Goal: Transaction & Acquisition: Purchase product/service

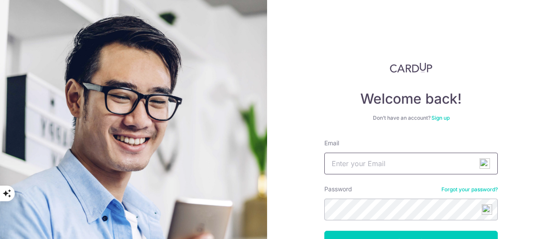
click at [404, 159] on input "Email" at bounding box center [412, 164] width 174 height 22
type input "[EMAIL_ADDRESS][DOMAIN_NAME]"
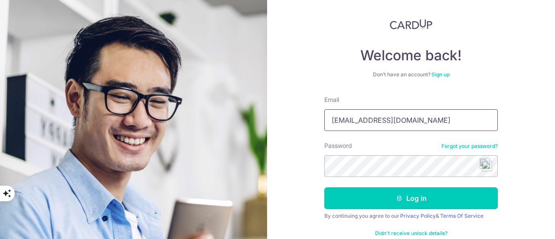
click at [424, 193] on button "Log in" at bounding box center [412, 198] width 174 height 22
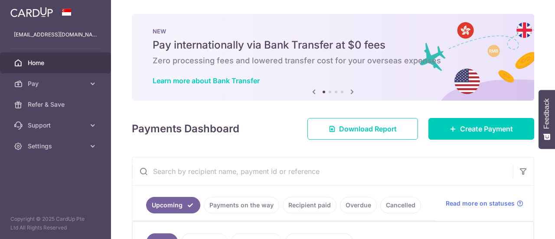
click at [478, 118] on link "Create Payment" at bounding box center [482, 129] width 106 height 22
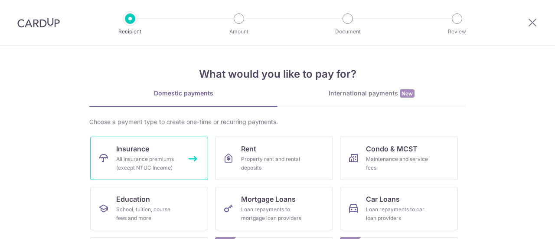
click at [146, 162] on div "All insurance premiums (except NTUC Income)" at bounding box center [147, 163] width 62 height 17
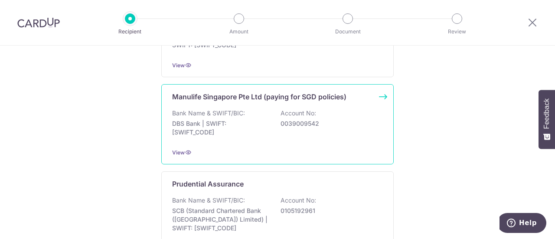
scroll to position [964, 0]
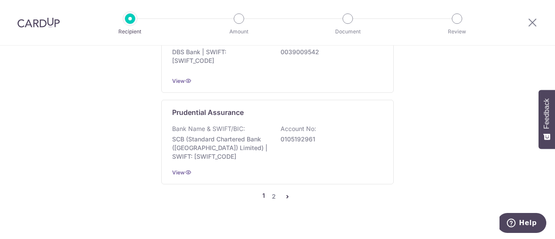
click at [288, 191] on link "pager" at bounding box center [287, 196] width 10 height 10
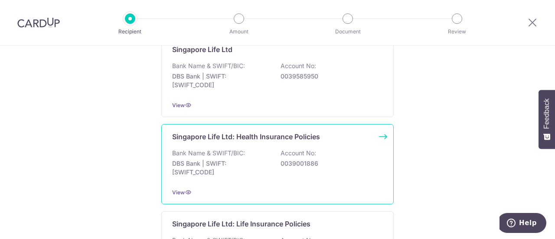
scroll to position [282, 0]
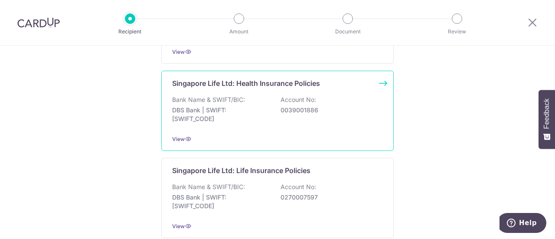
click at [338, 123] on div "Bank Name & SWIFT/BIC: DBS Bank | SWIFT: DBSSSGSGXXX Account No: 0039001886" at bounding box center [277, 111] width 211 height 32
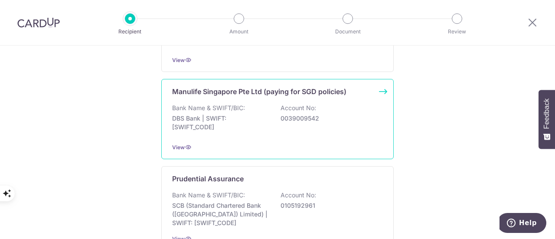
scroll to position [964, 0]
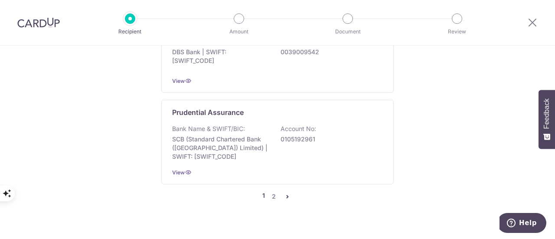
click at [284, 193] on icon "pager" at bounding box center [287, 196] width 7 height 7
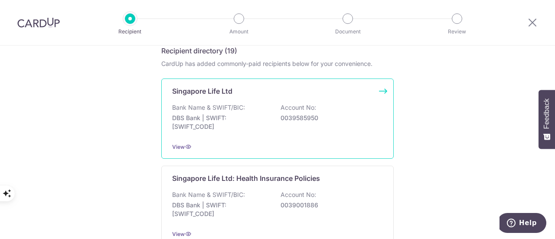
scroll to position [174, 0]
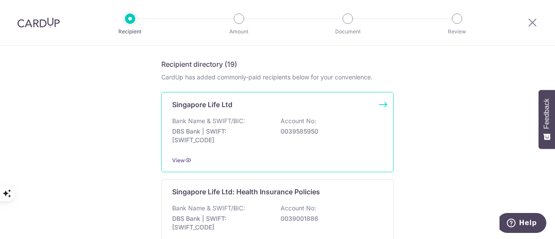
click at [339, 135] on div "Bank Name & SWIFT/BIC: DBS Bank | SWIFT: DBSSSGSGXXX Account No: 0039585950" at bounding box center [277, 133] width 211 height 32
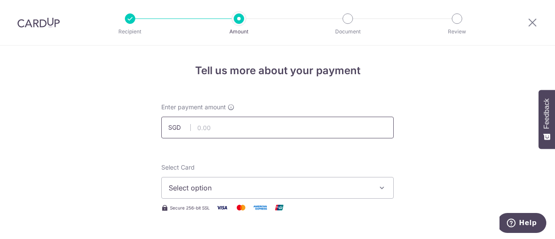
click at [288, 126] on input "text" at bounding box center [277, 128] width 233 height 22
paste input "331.06"
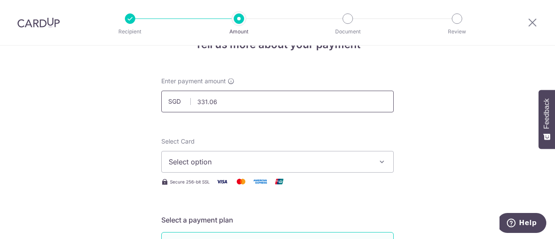
scroll to position [43, 0]
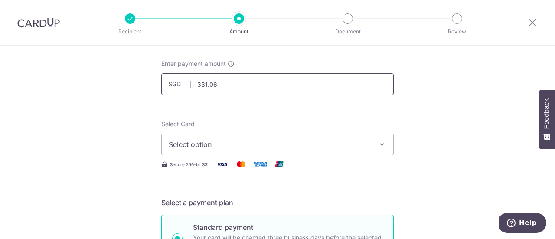
type input "331.06"
click at [306, 143] on span "Select option" at bounding box center [270, 144] width 202 height 10
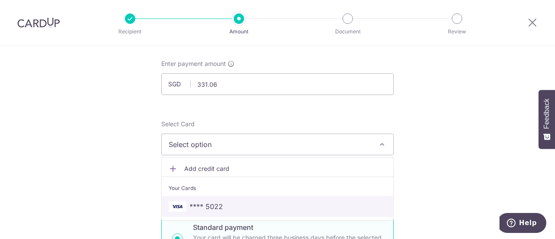
click at [276, 207] on span "**** 5022" at bounding box center [278, 206] width 218 height 10
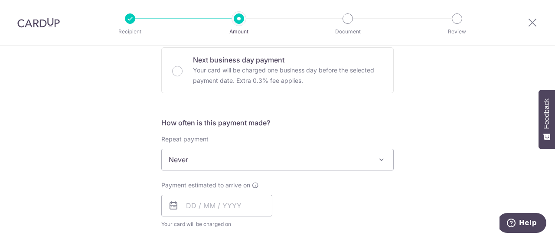
scroll to position [304, 0]
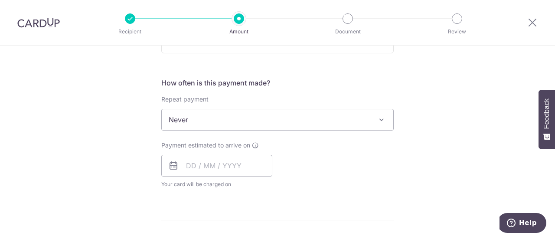
click at [355, 126] on span "Never" at bounding box center [278, 119] width 232 height 21
click at [192, 164] on input "text" at bounding box center [216, 166] width 111 height 22
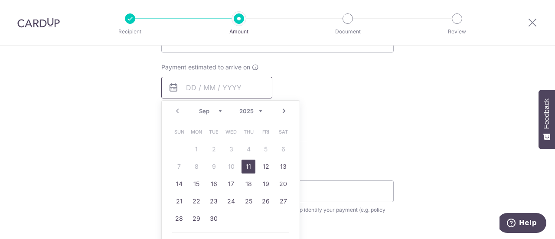
scroll to position [391, 0]
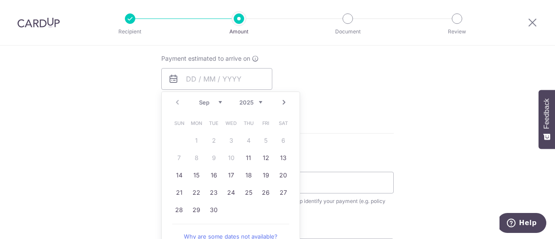
click at [371, 135] on form "Enter payment amount SGD 331.06 331.06 Select Card **** 5022 Add credit card Yo…" at bounding box center [277, 55] width 233 height 687
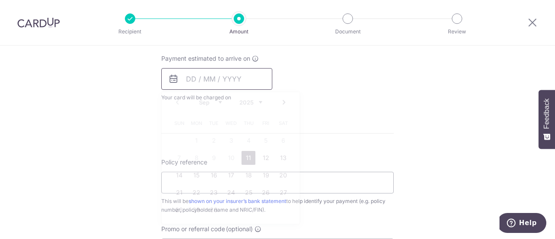
click at [201, 82] on input "text" at bounding box center [216, 79] width 111 height 22
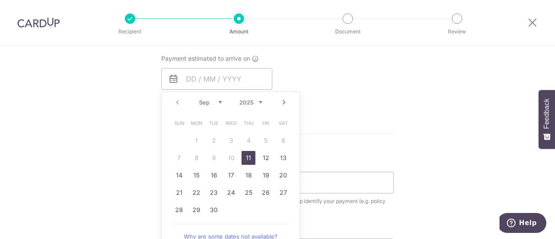
click at [245, 152] on link "11" at bounding box center [249, 158] width 14 height 14
type input "[DATE]"
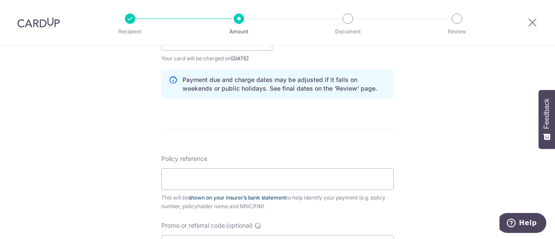
scroll to position [477, 0]
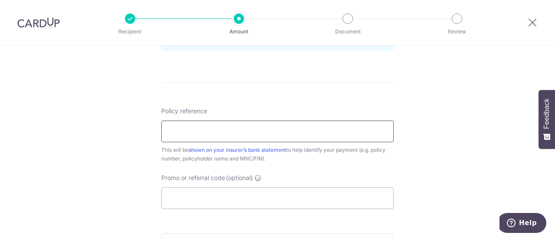
click at [273, 138] on input "Policy reference" at bounding box center [277, 132] width 233 height 22
click at [265, 121] on input "Policy reference" at bounding box center [277, 132] width 233 height 22
paste input "31009727"
type input "31009727"
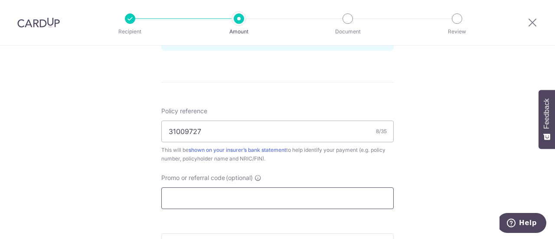
click at [361, 191] on input "Promo or referral code (optional)" at bounding box center [277, 198] width 233 height 22
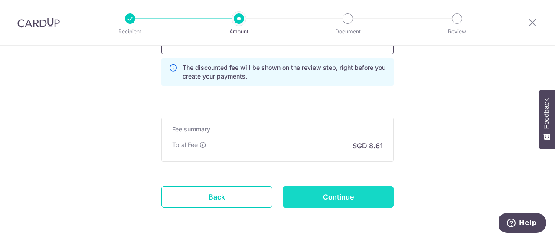
scroll to position [651, 0]
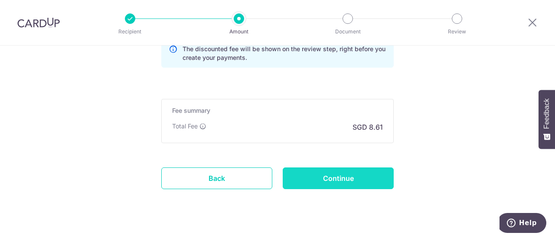
type input "B2C17"
click at [314, 182] on input "Continue" at bounding box center [338, 178] width 111 height 22
type input "Create Schedule"
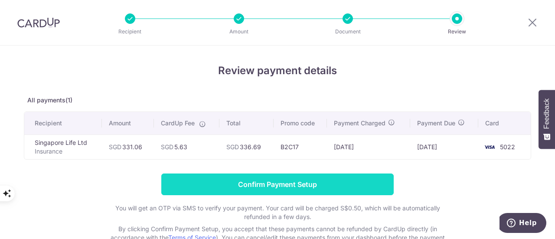
click at [341, 184] on input "Confirm Payment Setup" at bounding box center [277, 185] width 233 height 22
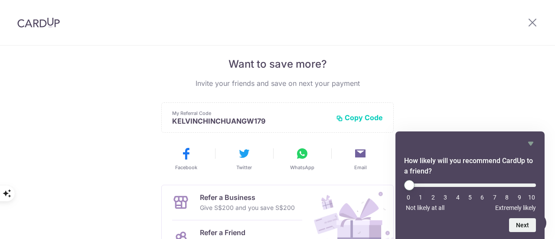
scroll to position [269, 0]
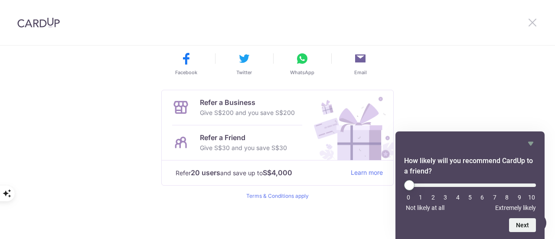
click at [535, 23] on icon at bounding box center [533, 22] width 10 height 11
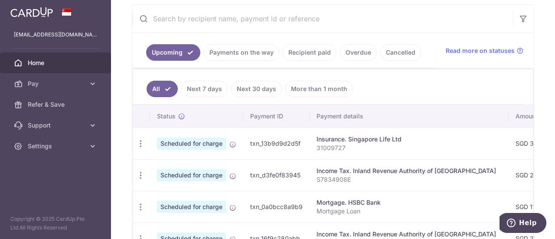
scroll to position [174, 0]
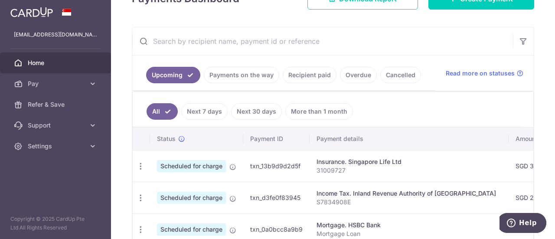
click at [217, 74] on link "Payments on the way" at bounding box center [242, 75] width 76 height 16
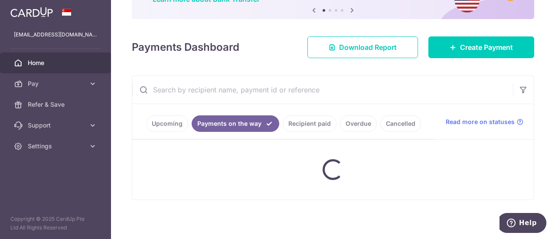
scroll to position [130, 0]
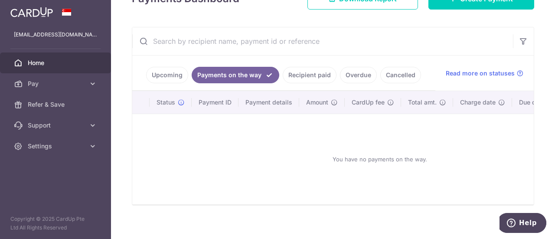
click at [170, 79] on link "Upcoming" at bounding box center [167, 75] width 42 height 16
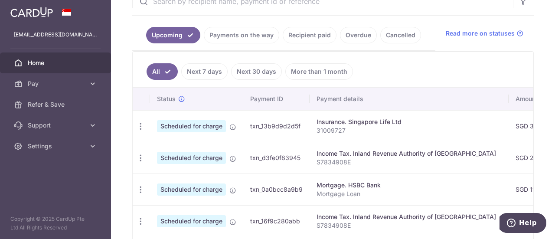
scroll to position [87, 0]
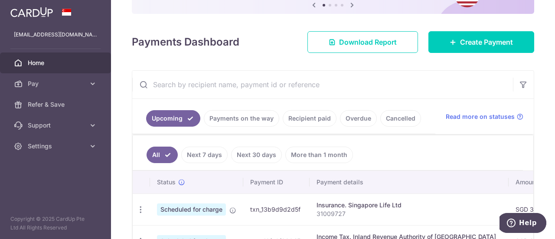
click at [200, 150] on link "Next 7 days" at bounding box center [204, 155] width 46 height 16
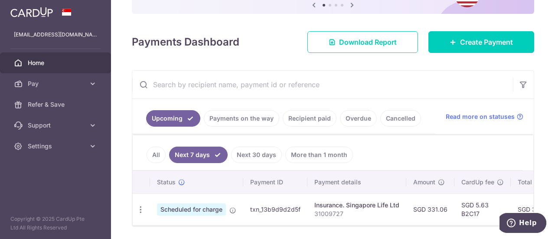
scroll to position [117, 0]
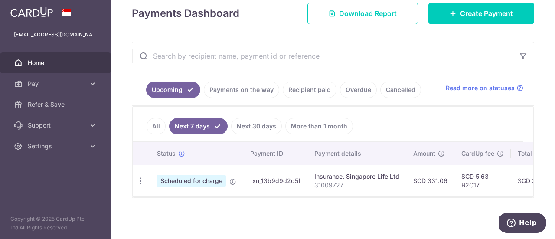
click at [46, 61] on span "Home" at bounding box center [56, 63] width 57 height 9
